Goal: Check status: Check status

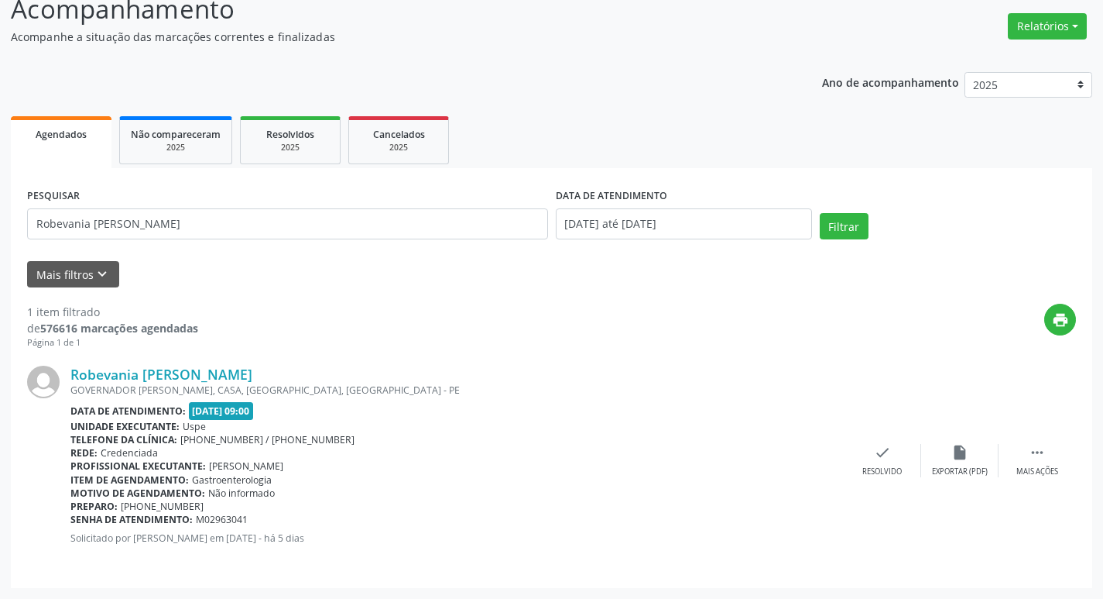
scroll to position [115, 0]
drag, startPoint x: 132, startPoint y: 226, endPoint x: 164, endPoint y: 238, distance: 34.8
click at [1, 204] on div "Acompanhamento Acompanhe a situação das marcações correntes e finalizadas Relat…" at bounding box center [551, 284] width 1103 height 629
paste input "[PERSON_NAME]"
type input "[PERSON_NAME]"
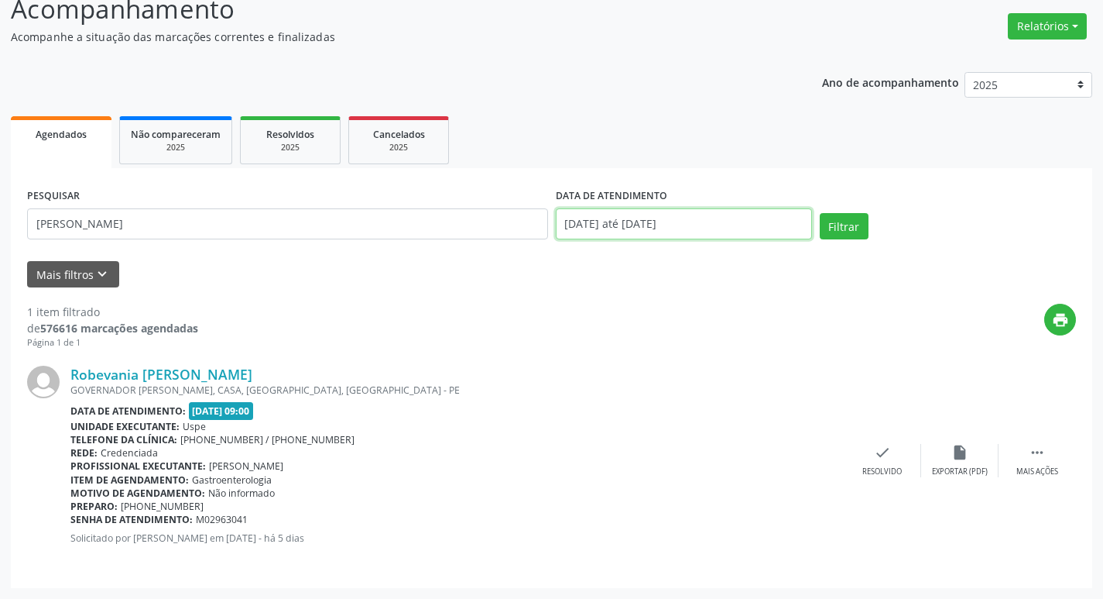
click at [705, 222] on input "[DATE] até [DATE]" at bounding box center [684, 223] width 256 height 31
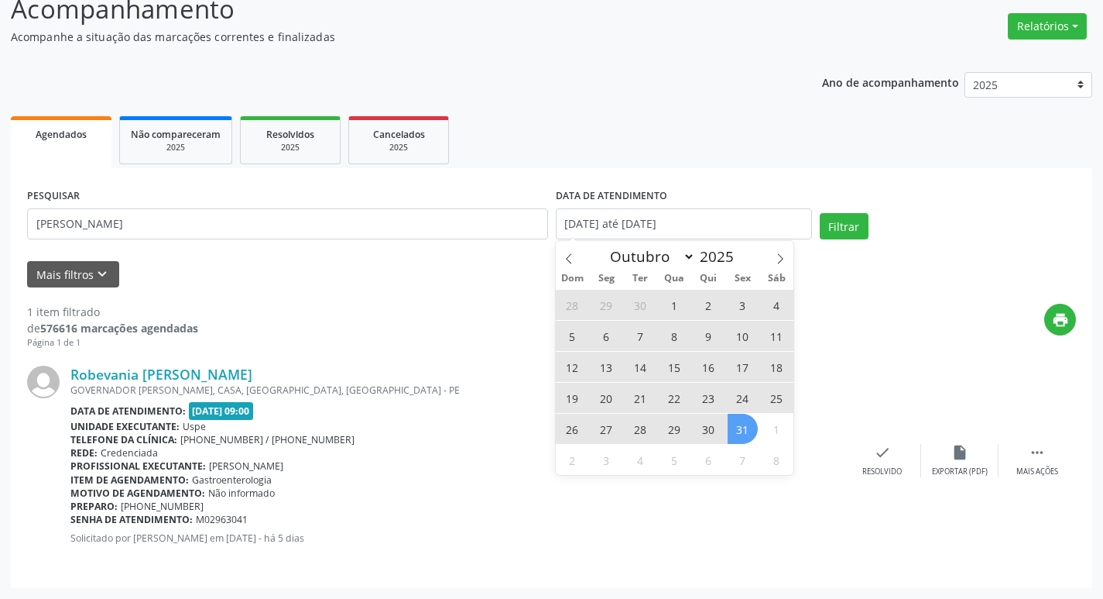
click at [668, 298] on span "1" at bounding box center [675, 305] width 30 height 30
type input "[DATE]"
click at [738, 424] on span "31" at bounding box center [743, 428] width 30 height 30
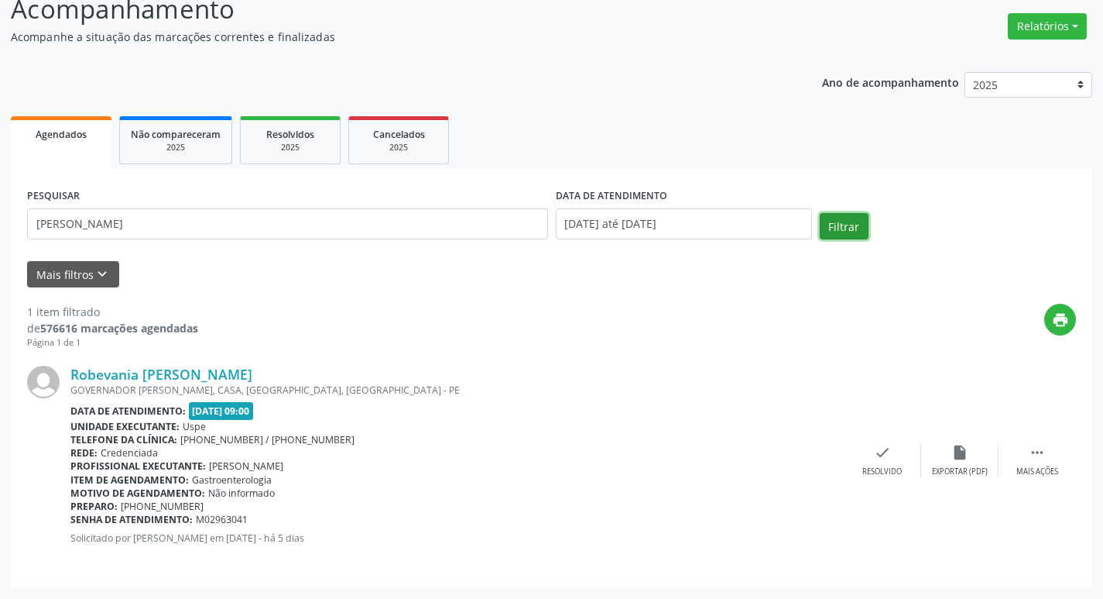
click at [842, 226] on button "Filtrar" at bounding box center [844, 226] width 49 height 26
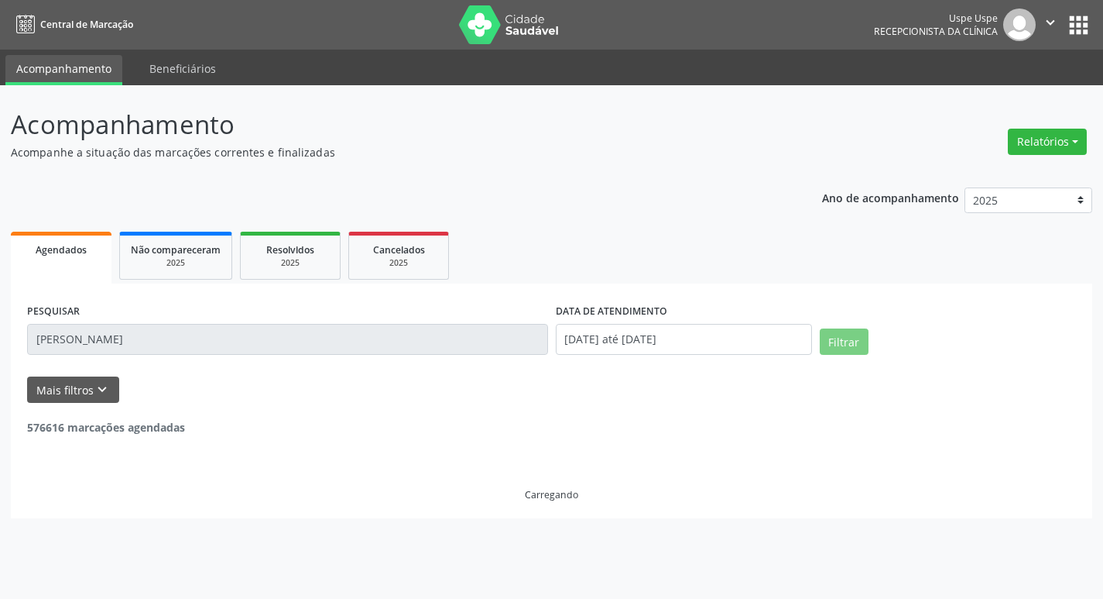
scroll to position [0, 0]
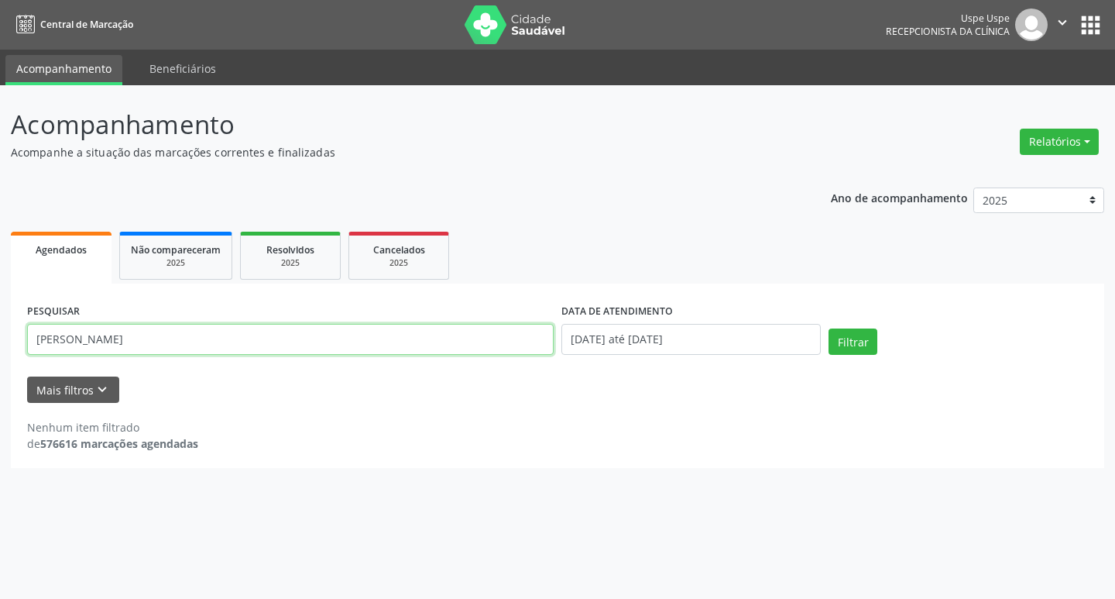
click at [229, 337] on input "[PERSON_NAME]" at bounding box center [290, 339] width 527 height 31
click at [841, 334] on button "Filtrar" at bounding box center [852, 341] width 49 height 26
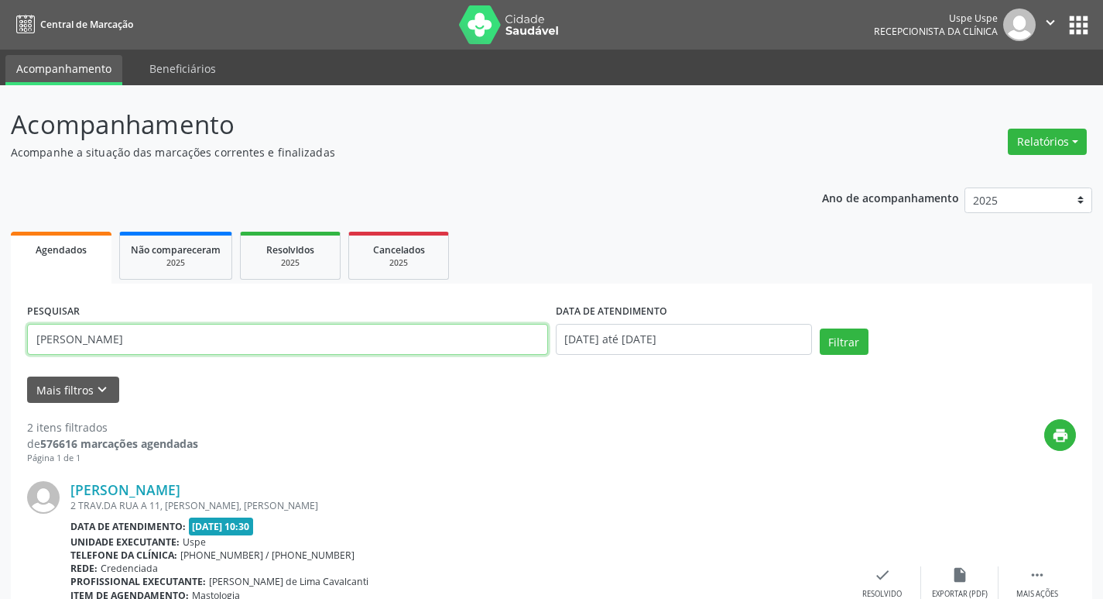
drag, startPoint x: 148, startPoint y: 350, endPoint x: 2, endPoint y: 348, distance: 145.6
click at [2, 348] on div "Acompanhamento Acompanhe a situação das marcações correntes e finalizadas Relat…" at bounding box center [551, 524] width 1103 height 879
paste input "[PERSON_NAME]"
type input "[PERSON_NAME]"
click at [838, 338] on button "Filtrar" at bounding box center [844, 341] width 49 height 26
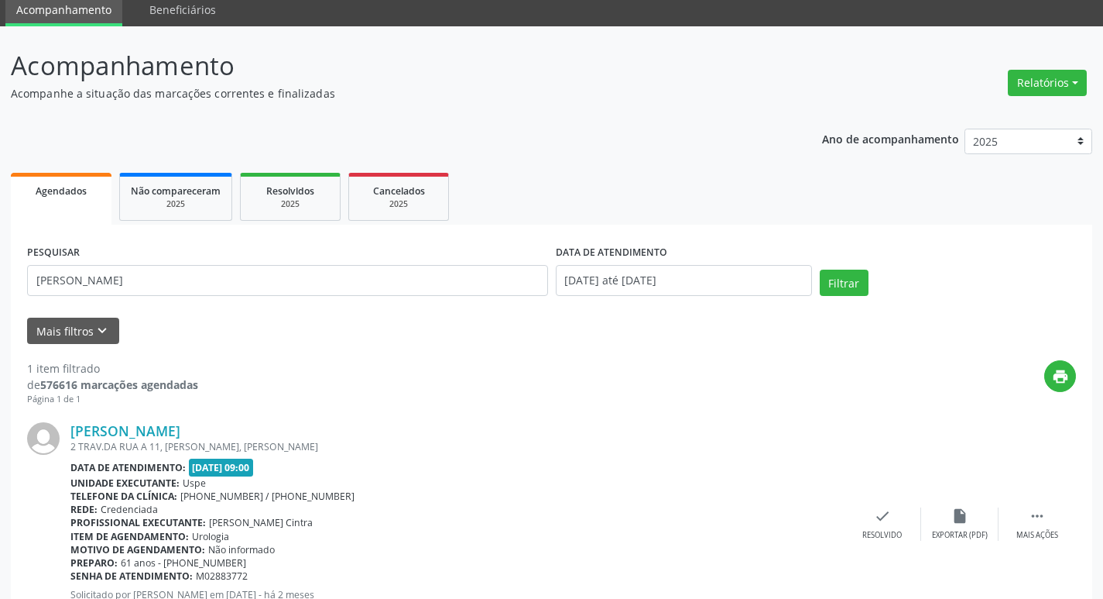
scroll to position [129, 0]
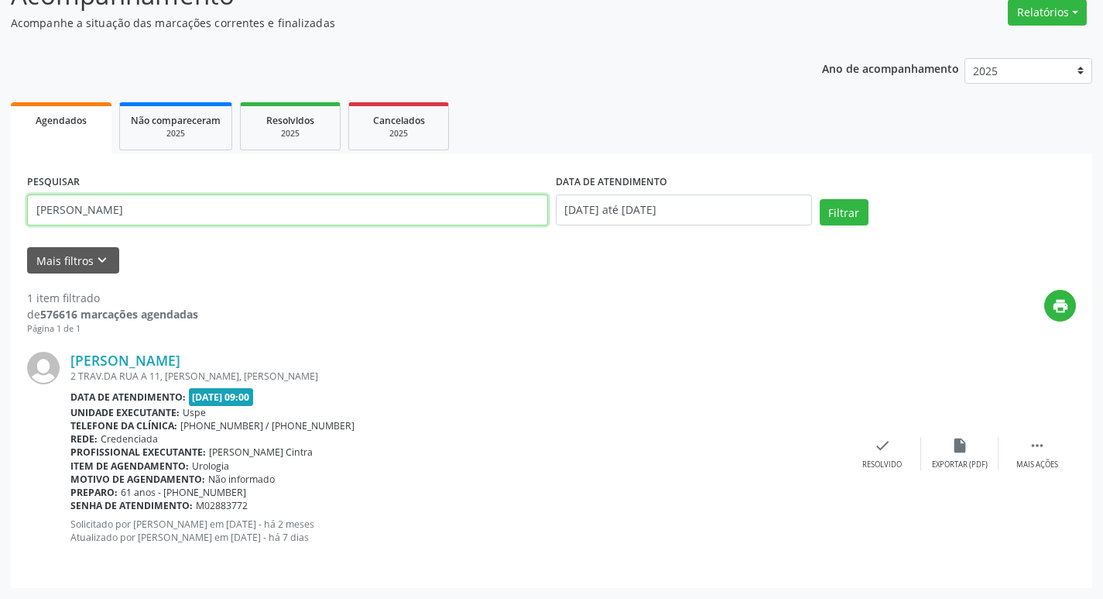
drag, startPoint x: 193, startPoint y: 219, endPoint x: 0, endPoint y: 174, distance: 198.0
click at [0, 174] on div "Acompanhamento Acompanhe a situação das marcações correntes e finalizadas Relat…" at bounding box center [551, 277] width 1103 height 643
paste input "[PERSON_NAME]"
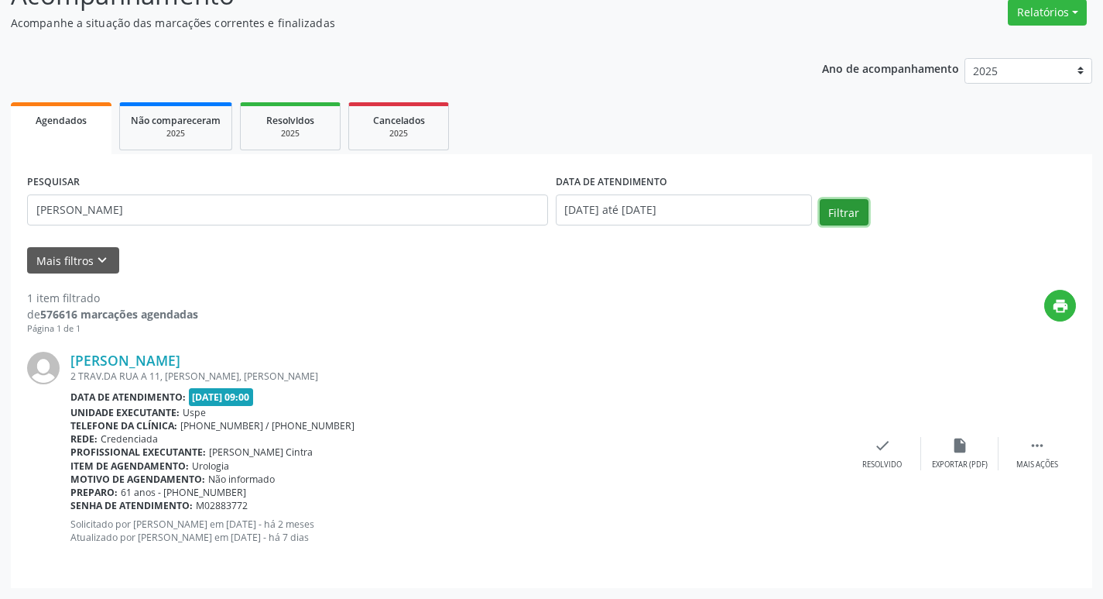
click at [859, 207] on button "Filtrar" at bounding box center [844, 212] width 49 height 26
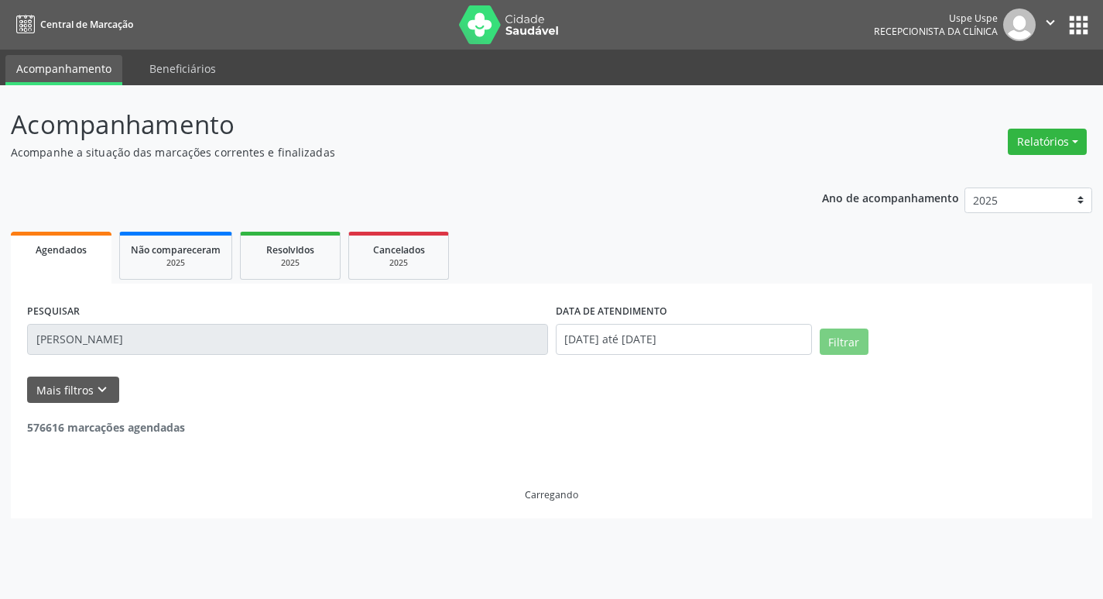
scroll to position [0, 0]
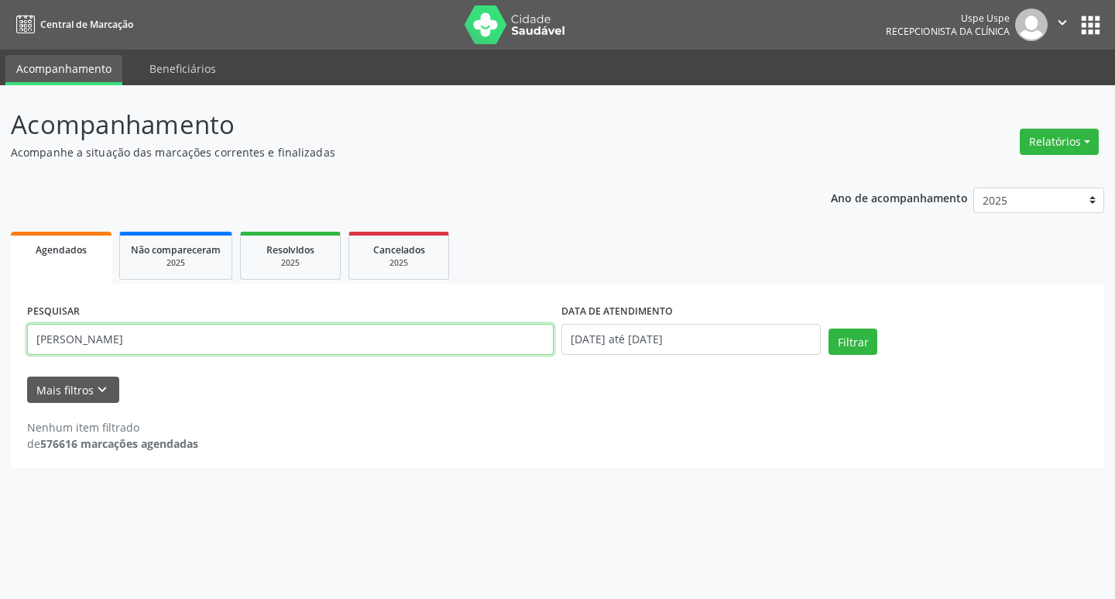
click at [195, 341] on input "[PERSON_NAME]" at bounding box center [290, 339] width 527 height 31
type input "[PERSON_NAME]"
click at [842, 334] on button "Filtrar" at bounding box center [852, 341] width 49 height 26
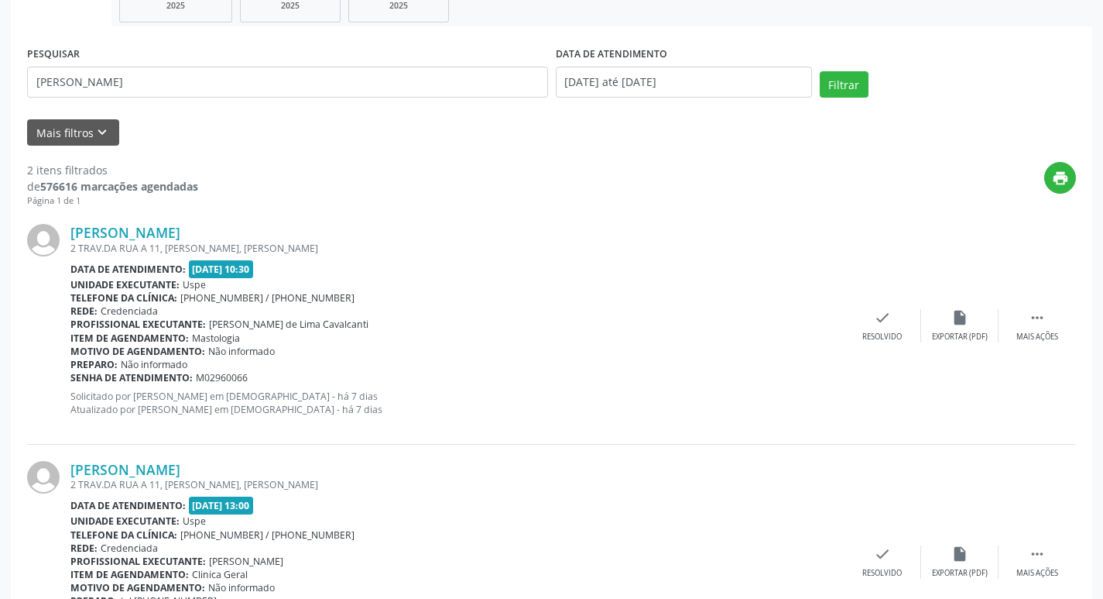
scroll to position [232, 0]
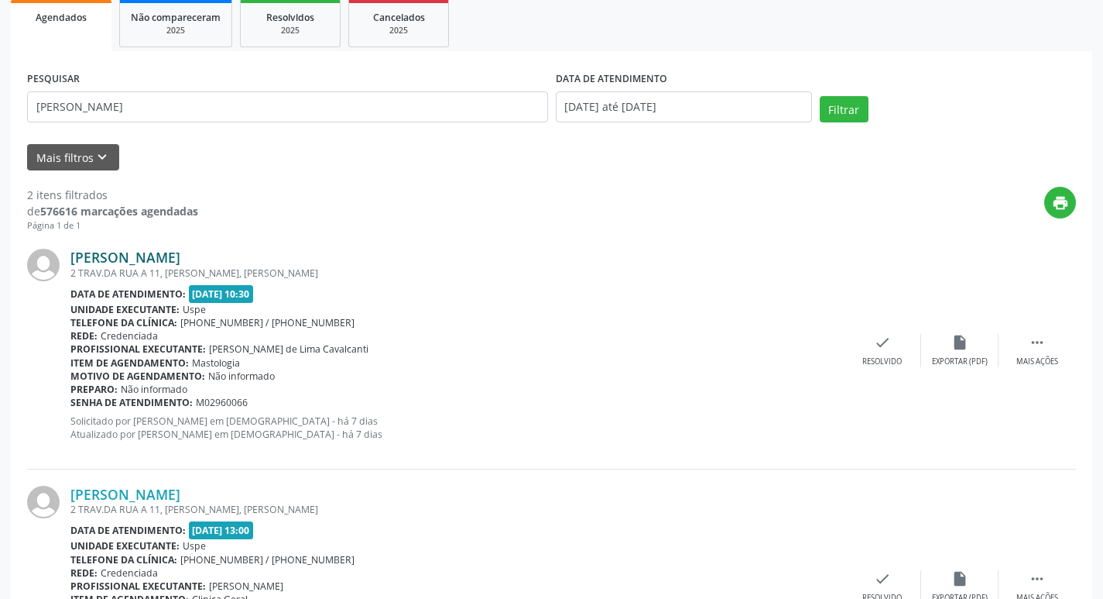
click at [98, 252] on link "[PERSON_NAME]" at bounding box center [125, 257] width 110 height 17
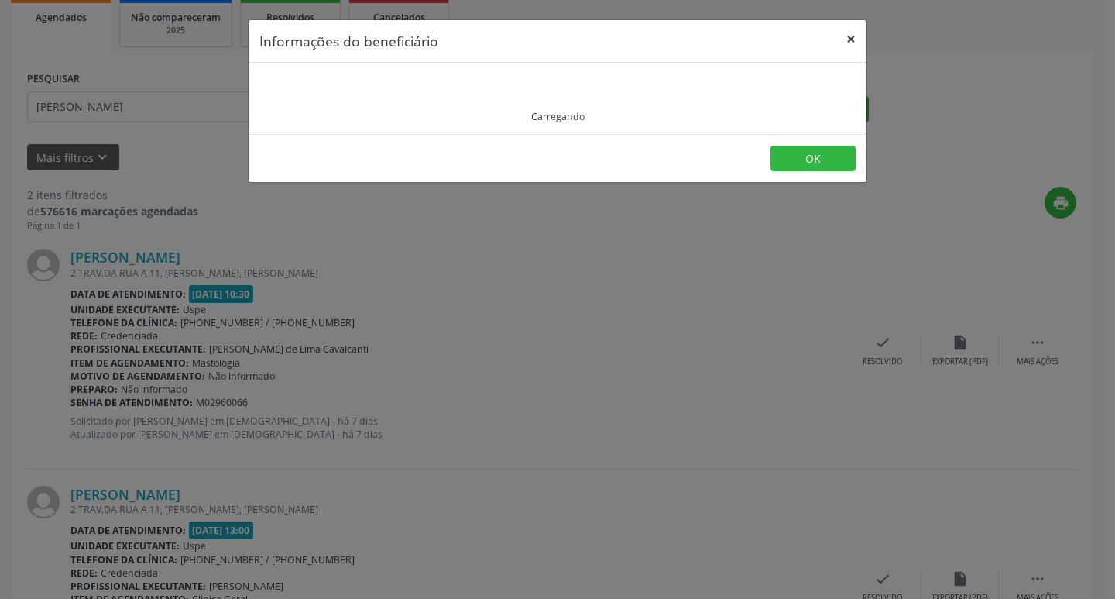
click at [856, 35] on button "×" at bounding box center [850, 39] width 31 height 38
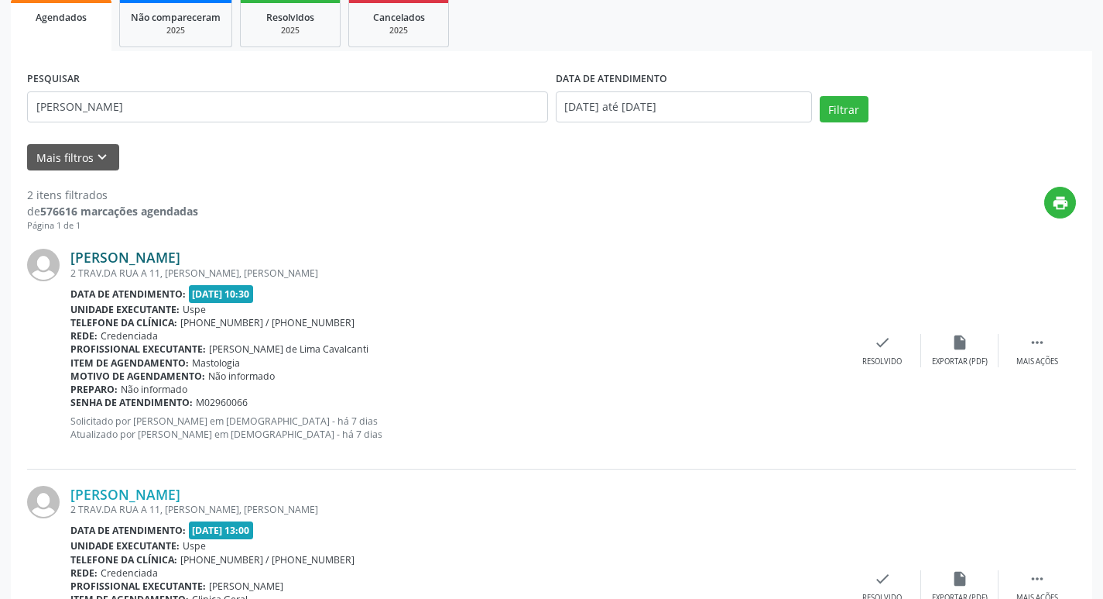
click at [111, 257] on link "[PERSON_NAME]" at bounding box center [125, 257] width 110 height 17
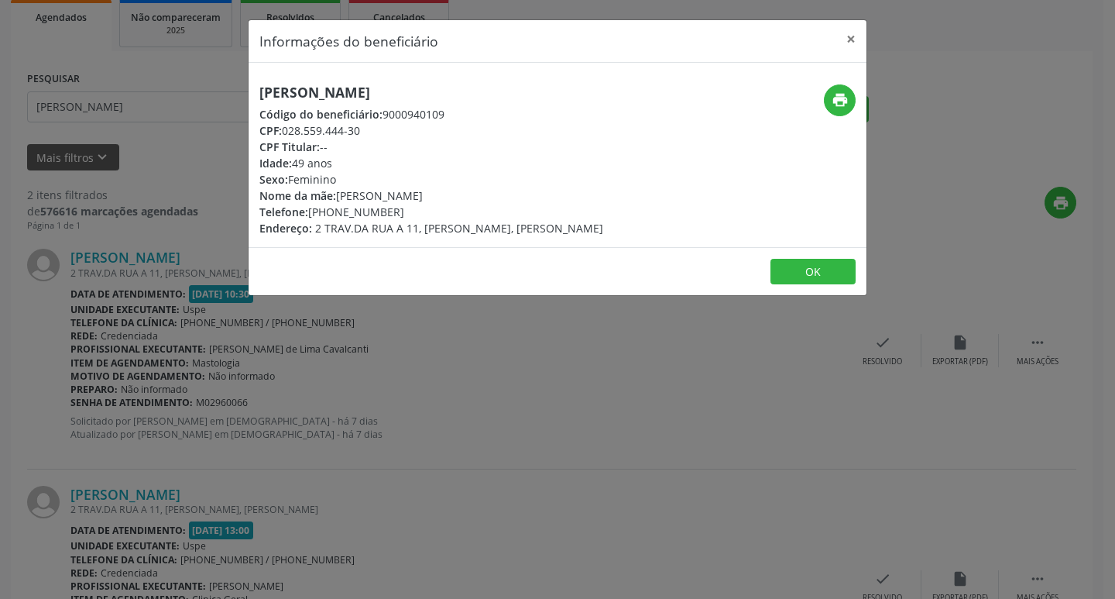
drag, startPoint x: 283, startPoint y: 134, endPoint x: 355, endPoint y: 132, distance: 71.3
click at [379, 129] on div "CPF: 028.559.444-30" at bounding box center [431, 130] width 344 height 16
copy div "028.559.444-30"
click at [856, 37] on button "×" at bounding box center [850, 39] width 31 height 38
